Goal: Transaction & Acquisition: Purchase product/service

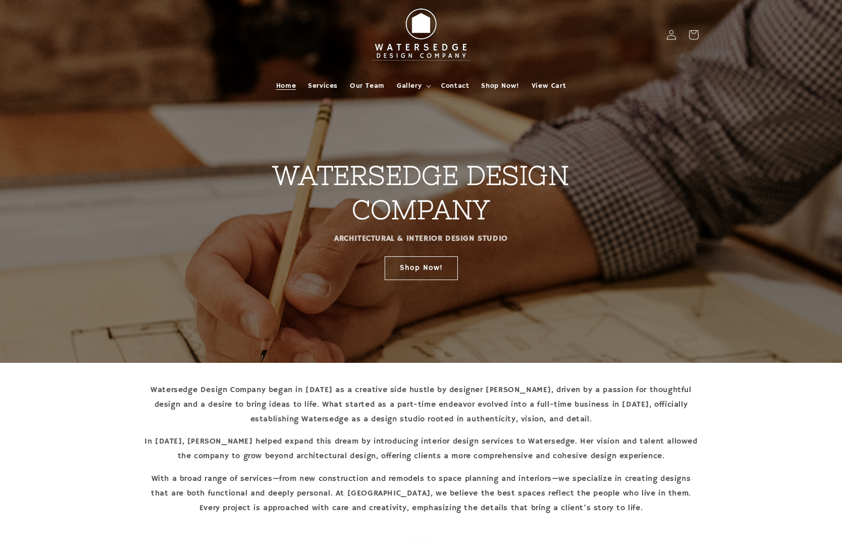
scroll to position [0, 1]
click at [503, 81] on link "Shop Now!" at bounding box center [500, 86] width 50 height 21
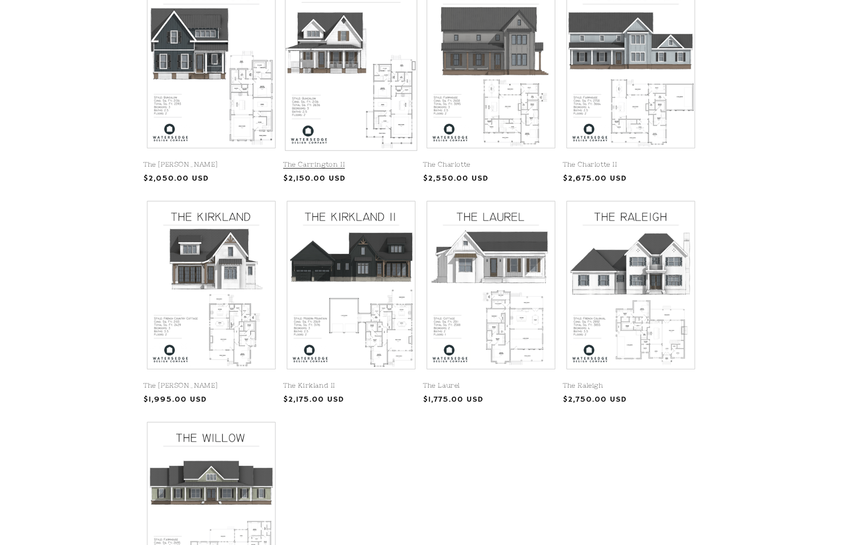
scroll to position [292, 0]
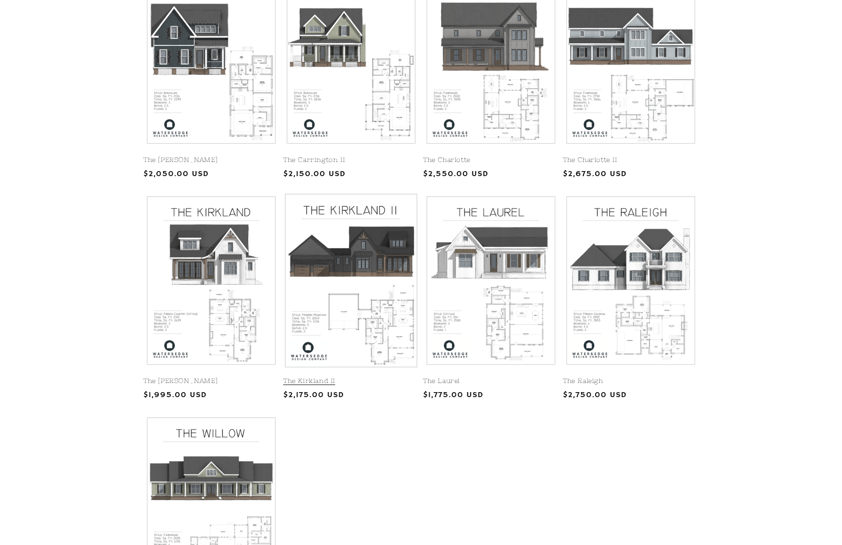
click at [224, 377] on link "The Kirkland" at bounding box center [211, 381] width 136 height 9
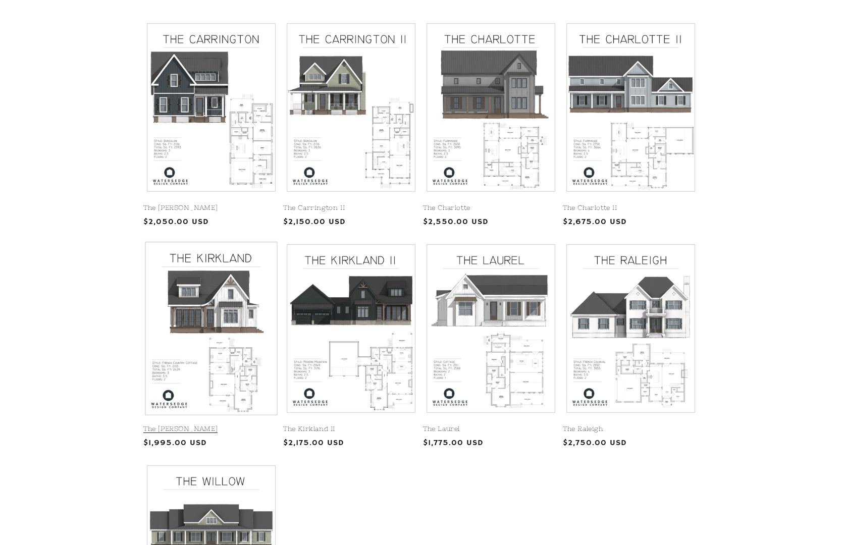
scroll to position [243, 0]
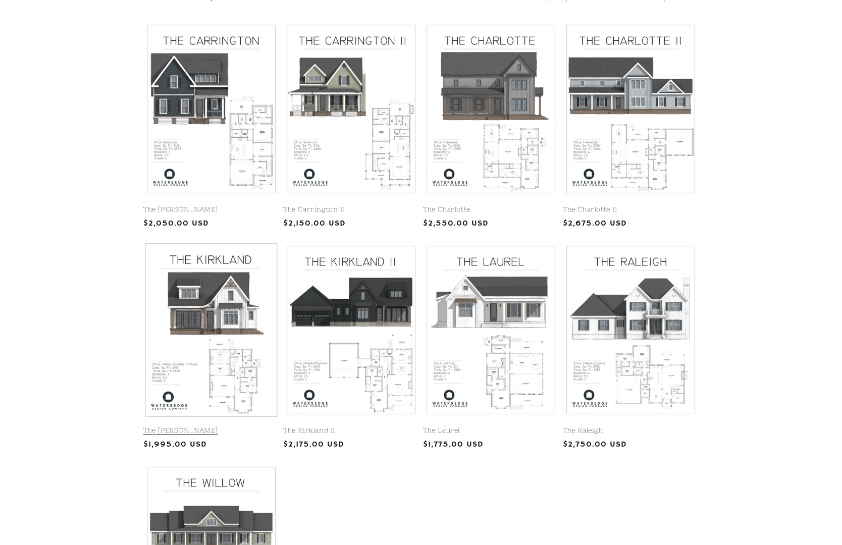
click at [191, 426] on link "The Kirkland" at bounding box center [211, 430] width 136 height 9
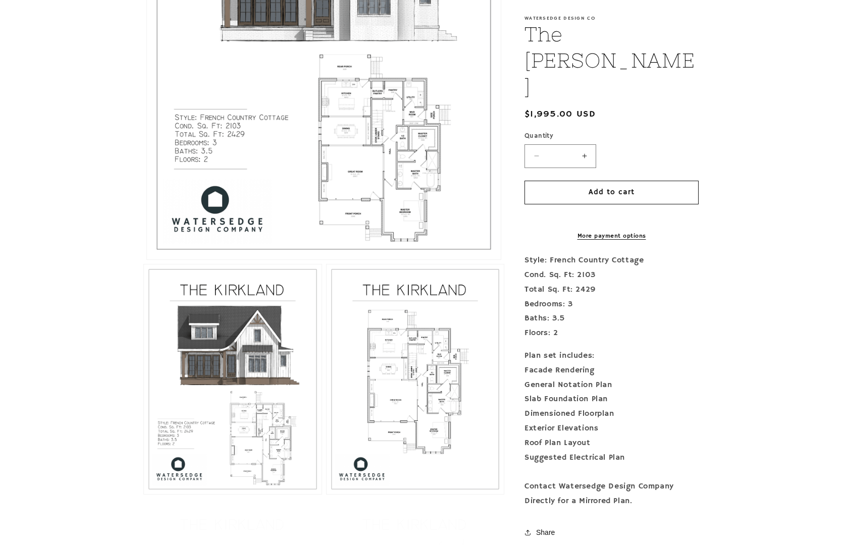
scroll to position [444, 0]
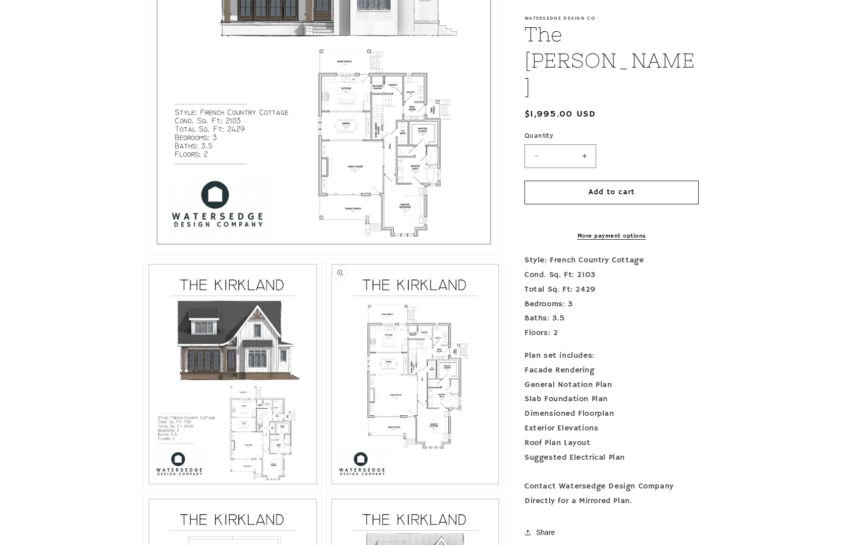
click at [327, 489] on button "Open media 3 in modal" at bounding box center [327, 489] width 0 height 0
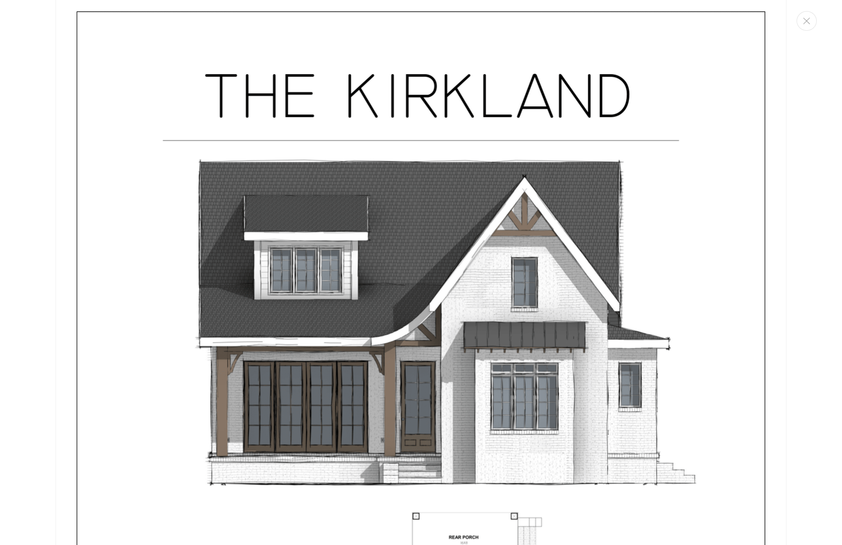
scroll to position [26, 0]
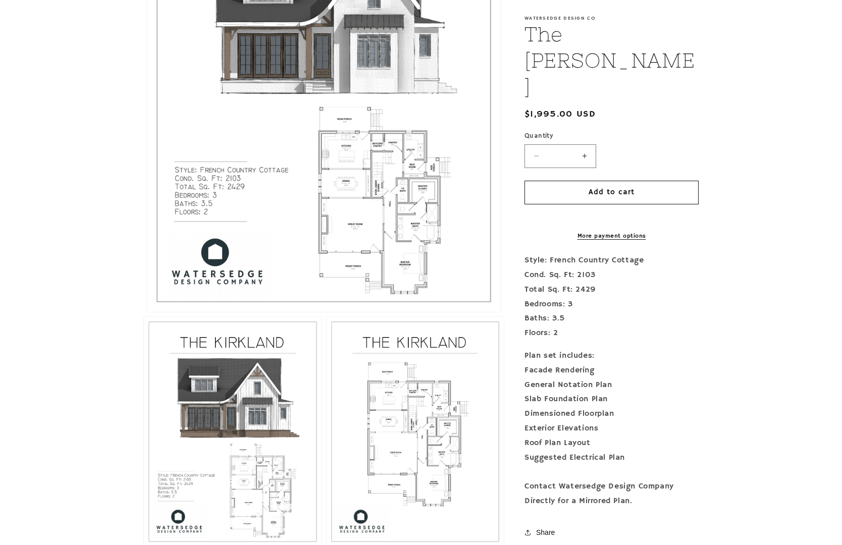
scroll to position [383, 0]
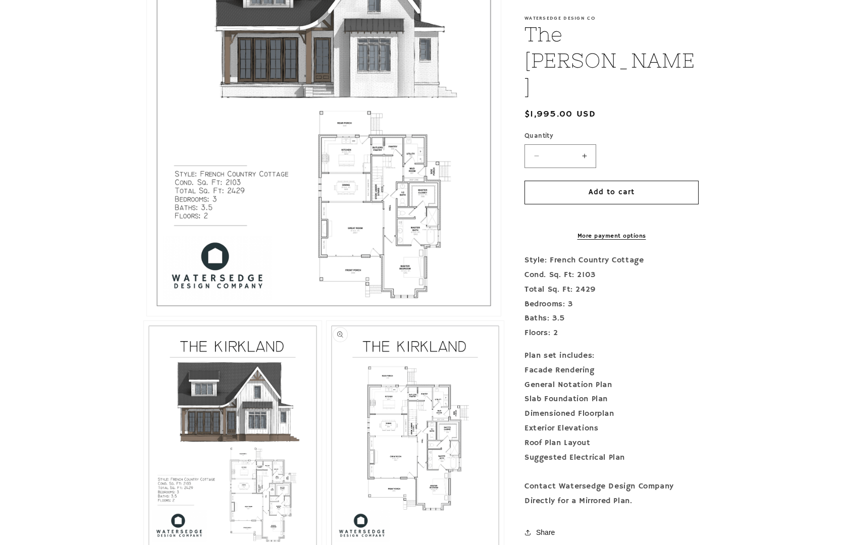
click at [327, 545] on button "Open media 3 in modal" at bounding box center [327, 551] width 0 height 0
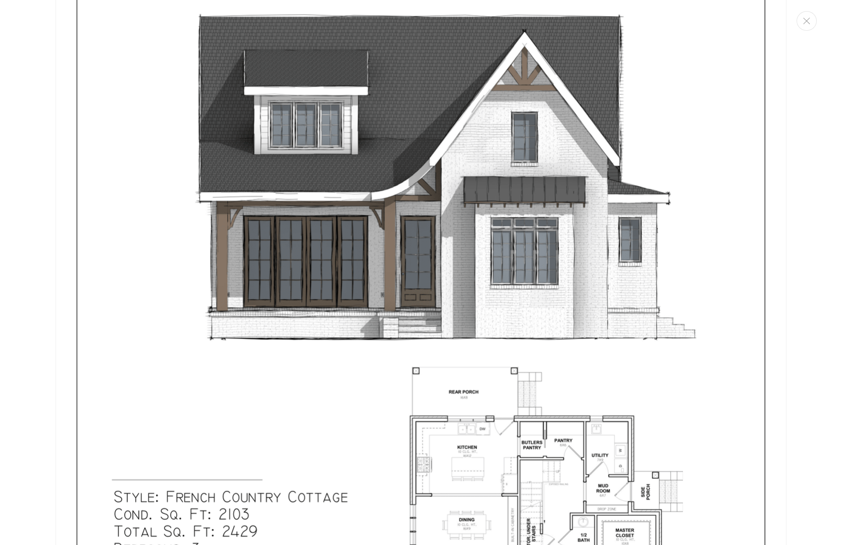
scroll to position [173, 0]
